Goal: Task Accomplishment & Management: Manage account settings

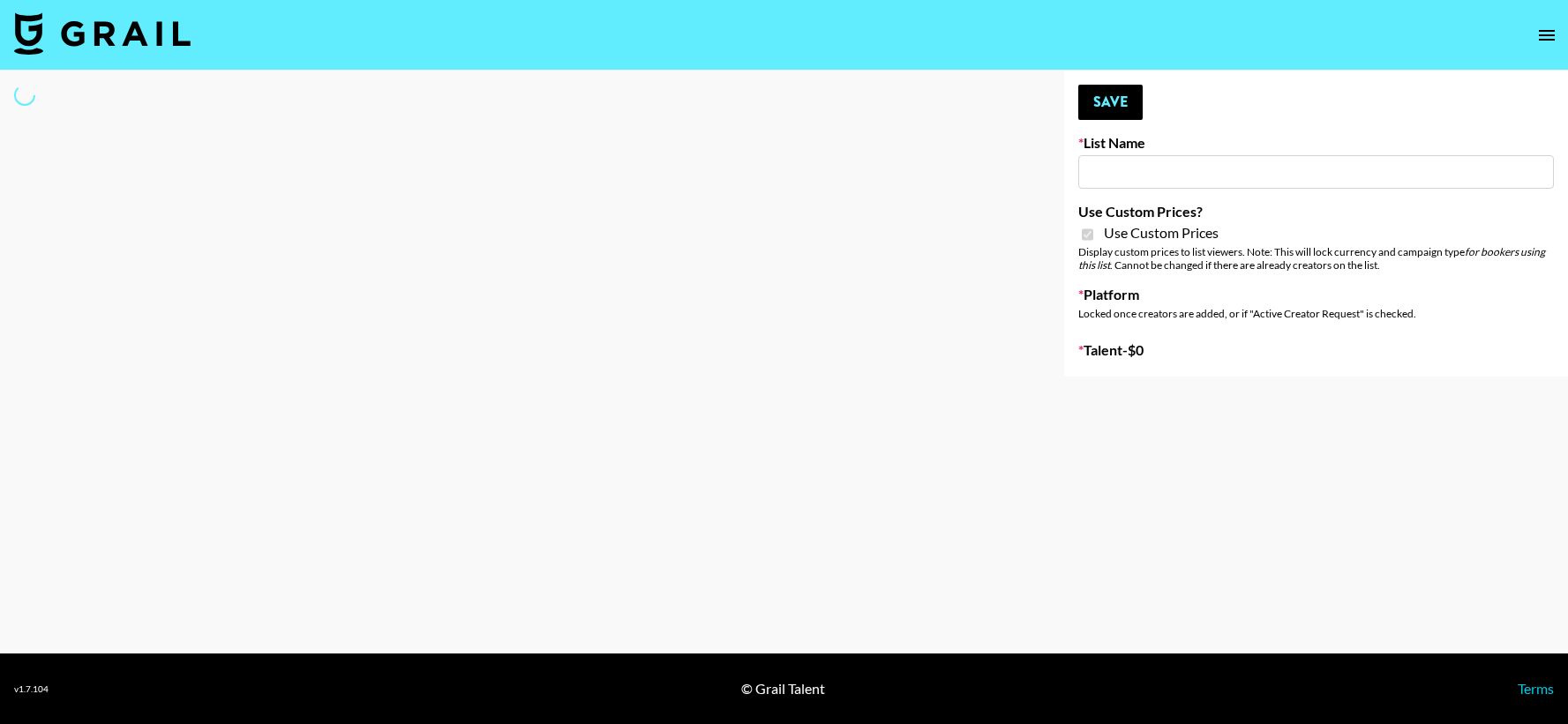
type input "Butcher Box ([DATE])"
checkbox input "true"
select select "Brand"
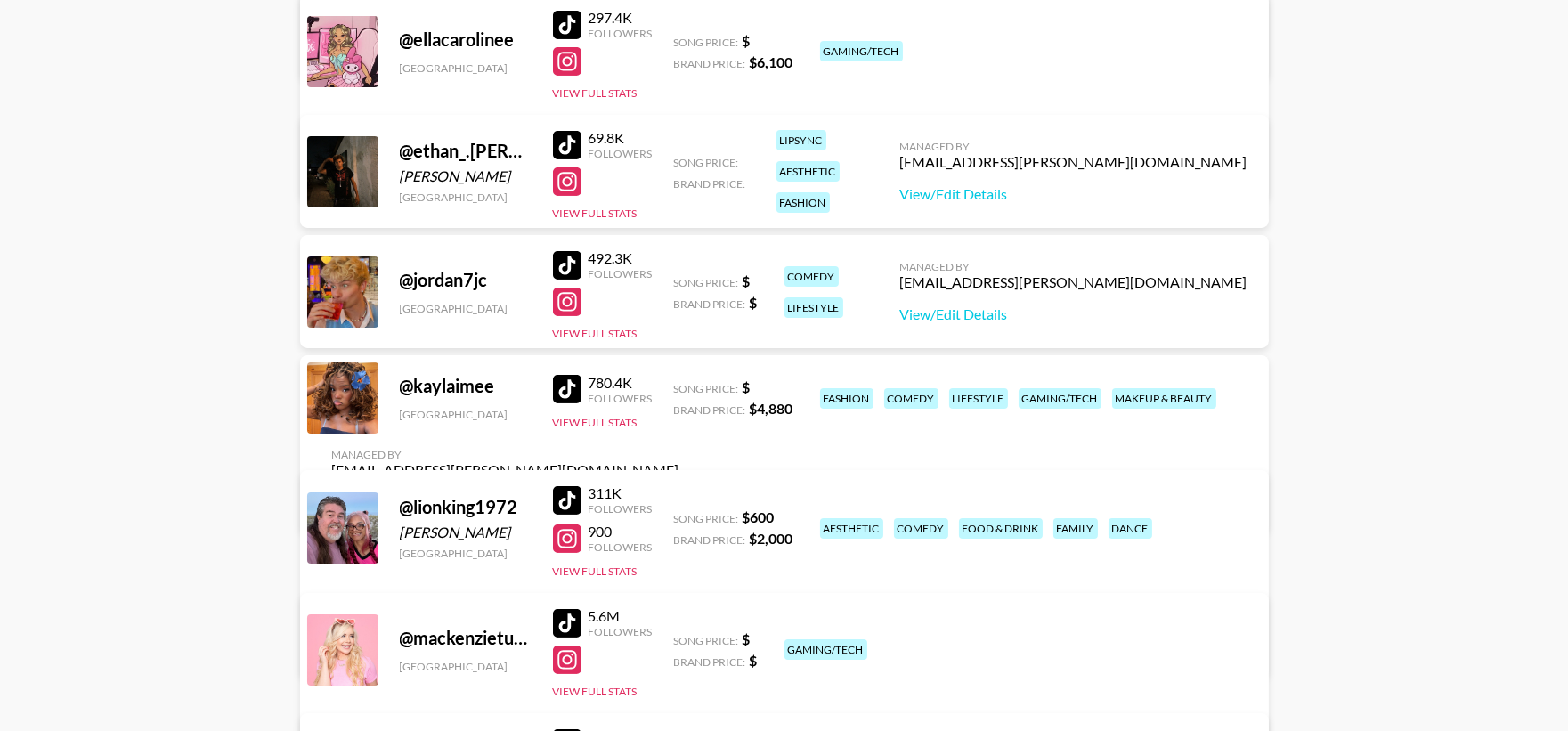
scroll to position [1120, 0]
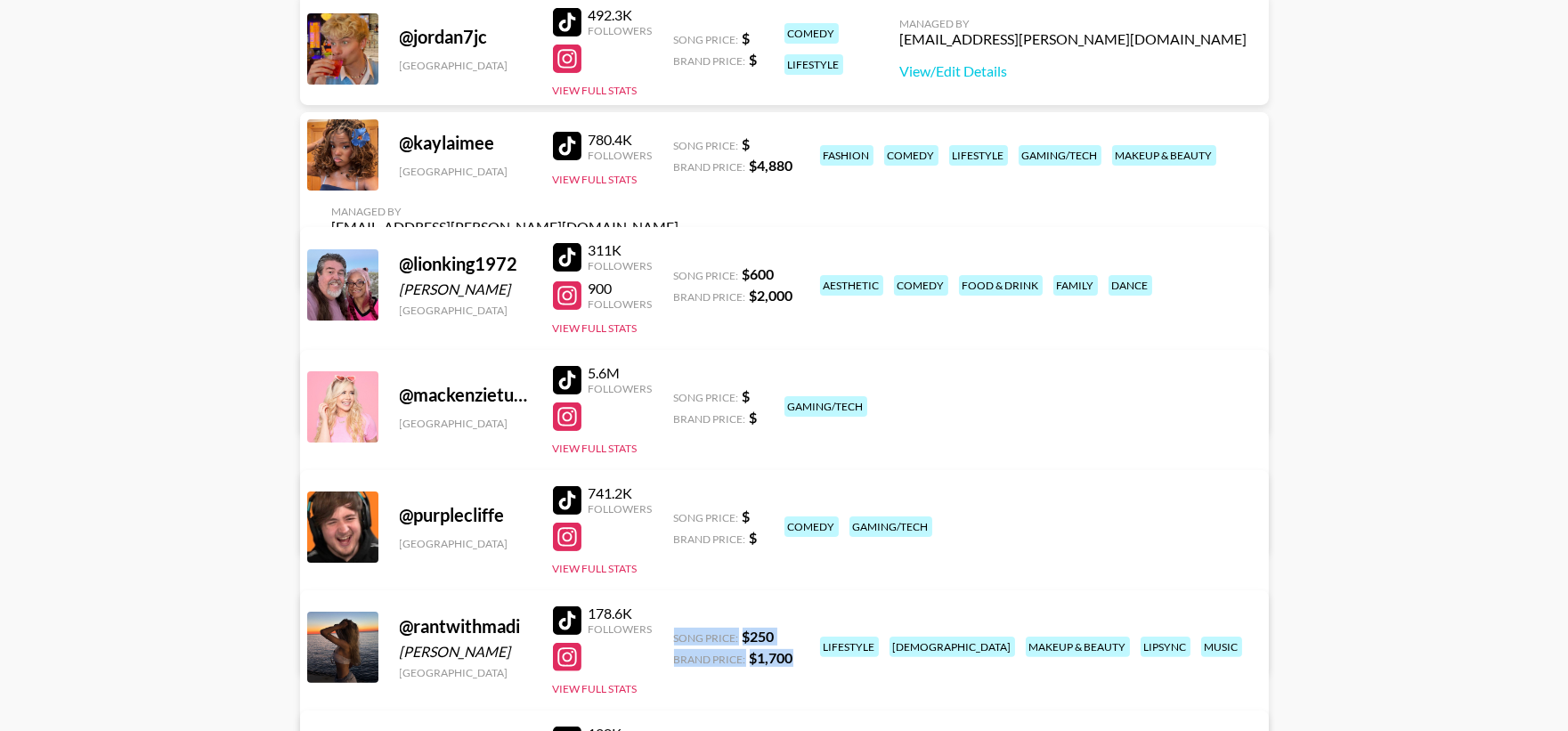
drag, startPoint x: 795, startPoint y: 652, endPoint x: 670, endPoint y: 644, distance: 125.3
click at [670, 644] on div "@ rantwithmadi Madison Wood United States 178.6K Followers View Full Stats Song…" at bounding box center [784, 692] width 968 height 205
copy div "Song Price: $ 250 Brand Price: $ 1,700"
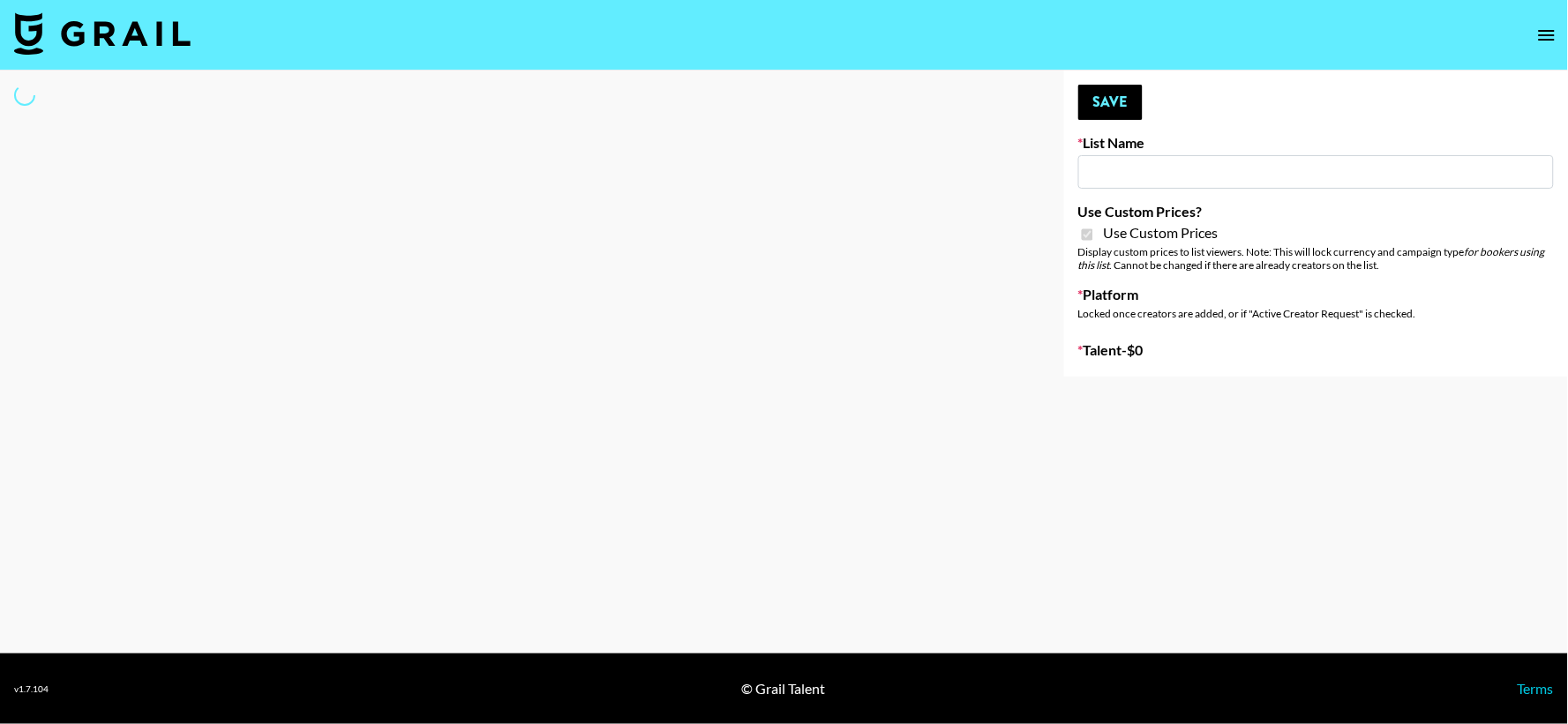
type input "Butcher Box ([DATE])"
checkbox input "true"
select select "Brand"
